Goal: Complete application form

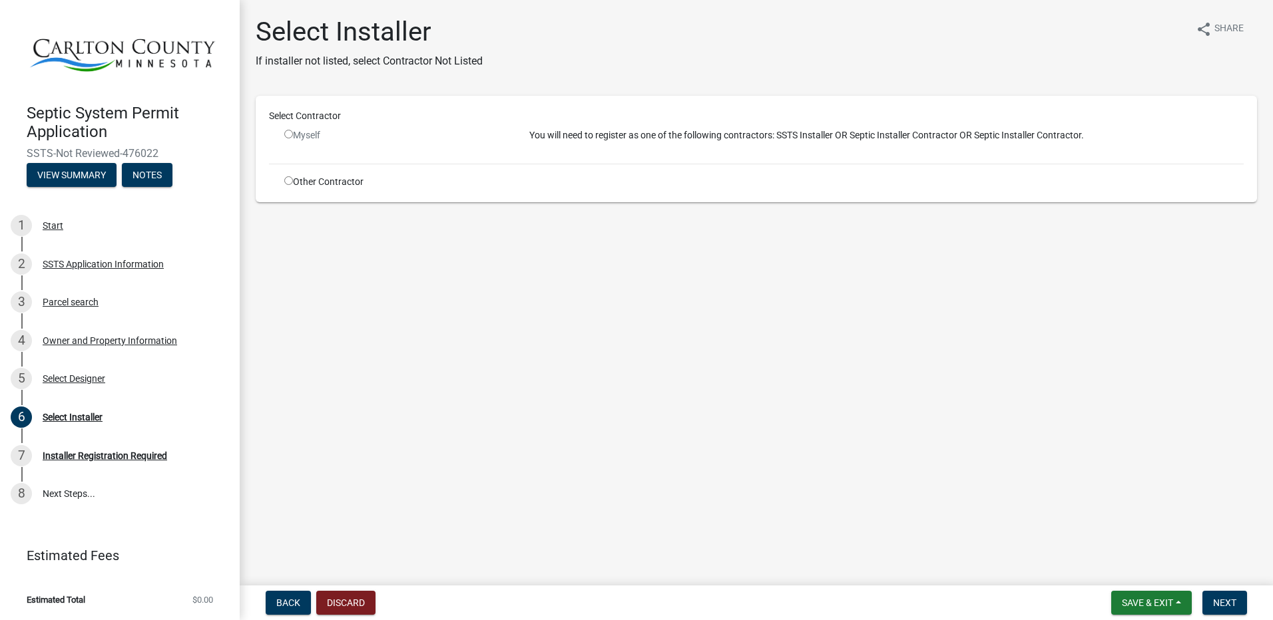
click at [287, 134] on input "radio" at bounding box center [288, 134] width 9 height 9
click at [288, 134] on input "radio" at bounding box center [288, 134] width 9 height 9
click at [1225, 603] on span "Next" at bounding box center [1224, 603] width 23 height 11
click at [287, 136] on input "radio" at bounding box center [288, 134] width 9 height 9
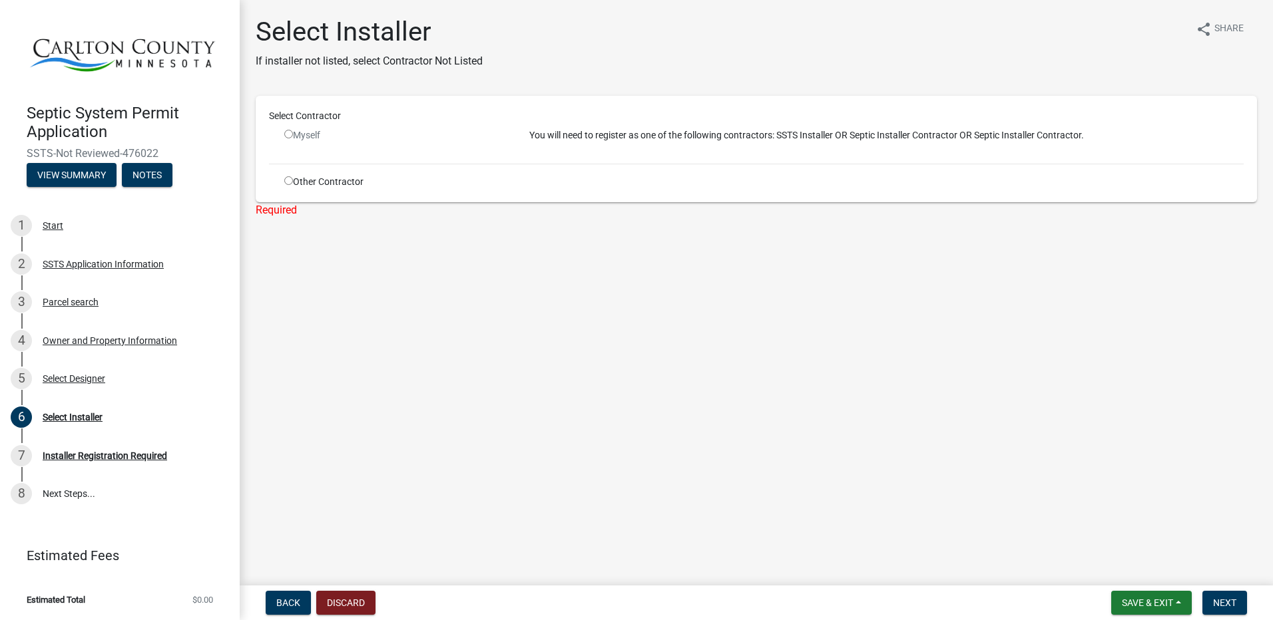
click at [287, 133] on input "radio" at bounding box center [288, 134] width 9 height 9
radio input "false"
click at [287, 177] on input "radio" at bounding box center [288, 180] width 9 height 9
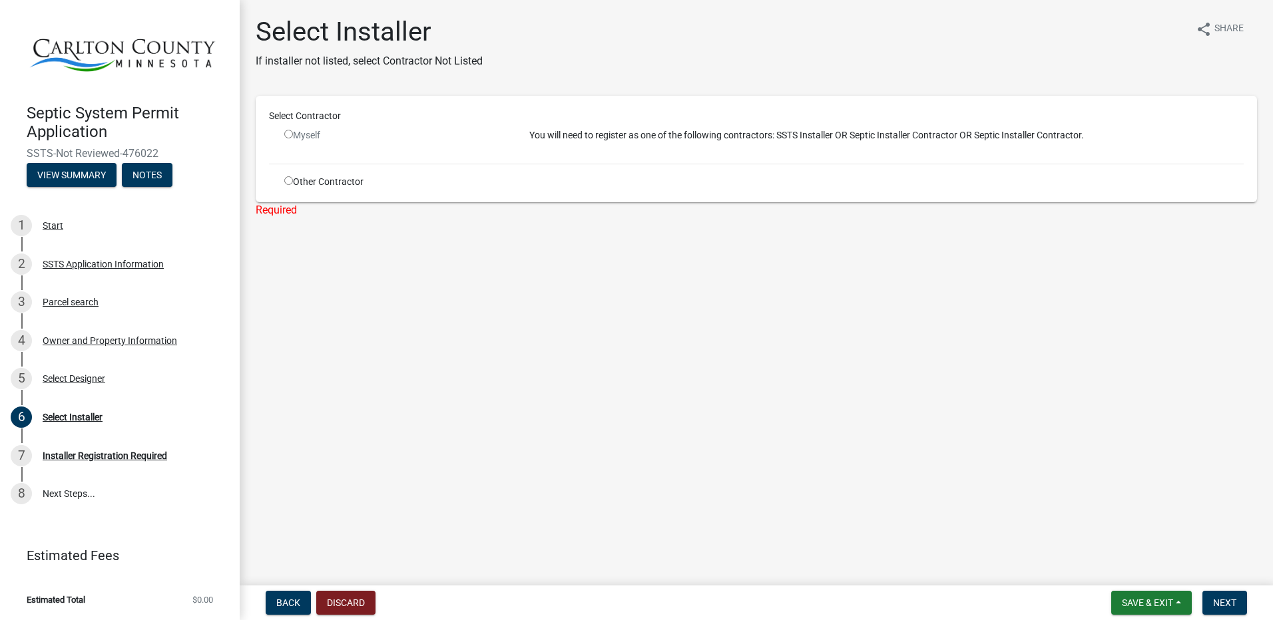
radio input "true"
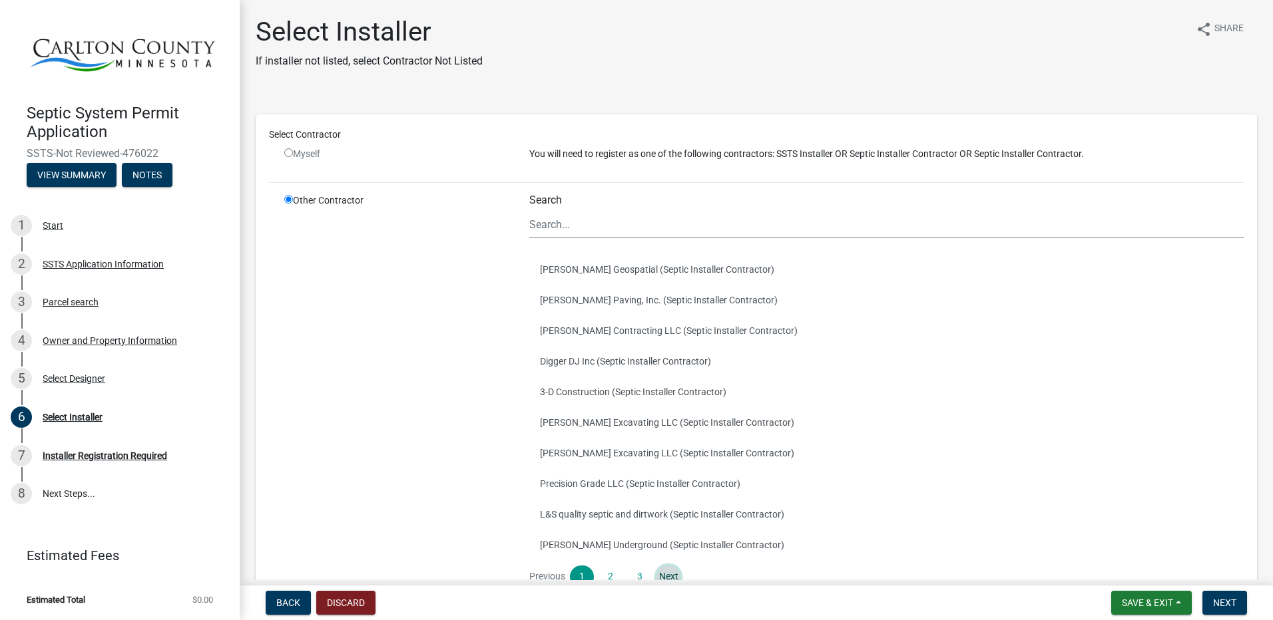
click at [666, 576] on link "Next" at bounding box center [668, 577] width 24 height 23
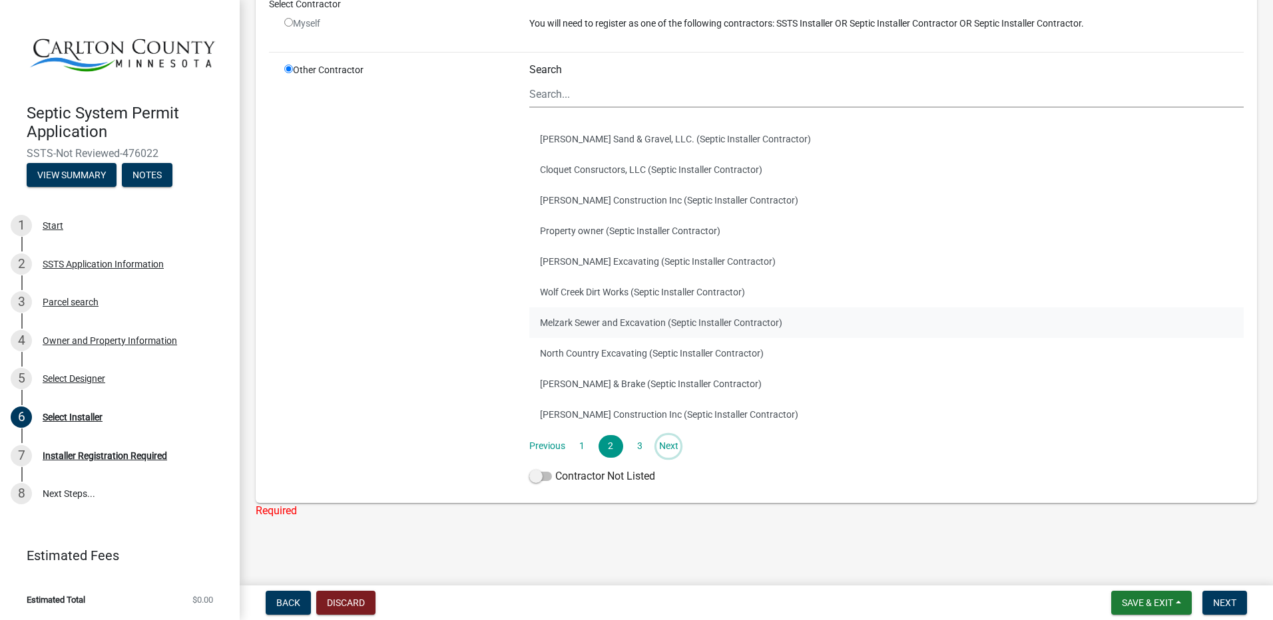
scroll to position [132, 0]
